Goal: Find specific page/section: Find specific page/section

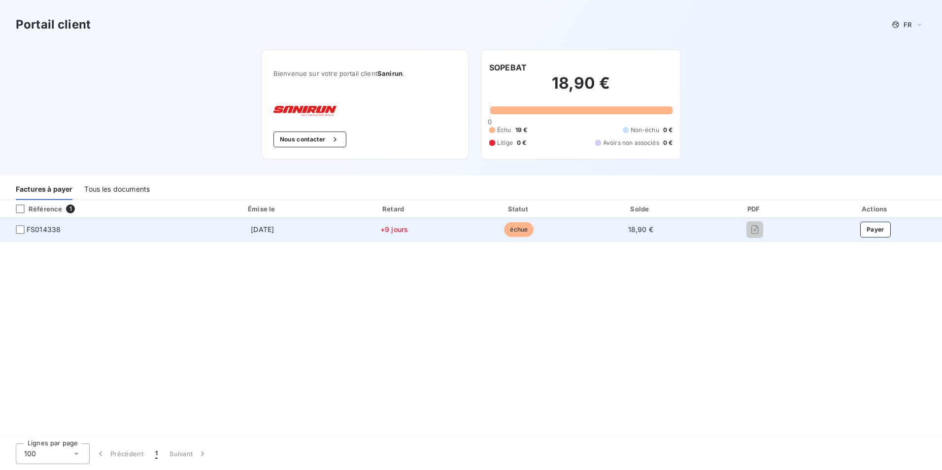
click at [737, 232] on div at bounding box center [754, 230] width 92 height 16
click at [48, 229] on span "FS014338" at bounding box center [44, 230] width 34 height 10
click at [648, 230] on span "18,90 €" at bounding box center [640, 229] width 25 height 8
click at [674, 227] on td "18,90 €" at bounding box center [640, 230] width 120 height 24
click at [277, 235] on td "[DATE]" at bounding box center [262, 230] width 137 height 24
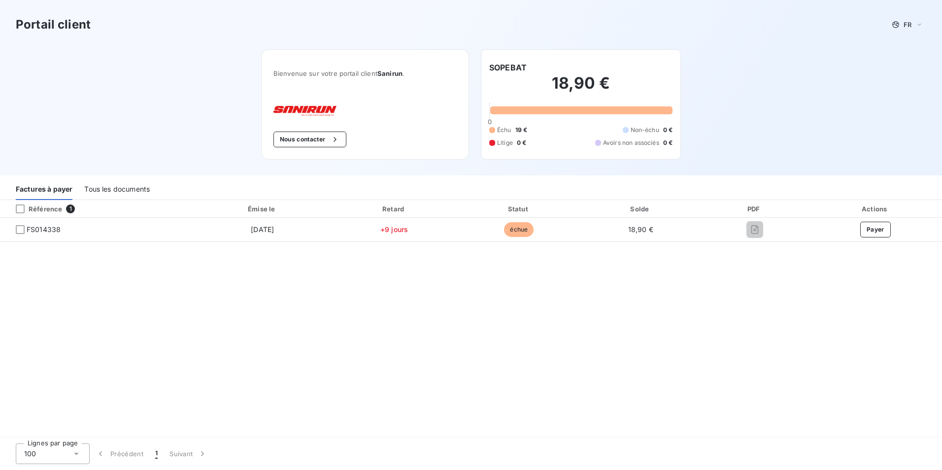
click at [510, 321] on div "Référence 1 Émise le Retard Statut Solde PDF Actions FS014338 [DATE] +9 jours é…" at bounding box center [471, 319] width 942 height 238
click at [771, 307] on div "Référence 1 Émise le Retard Statut Solde PDF Actions FS014338 [DATE] +9 jours é…" at bounding box center [471, 319] width 942 height 238
click at [326, 137] on button "Nous contacter" at bounding box center [309, 139] width 73 height 16
